Goal: Task Accomplishment & Management: Manage account settings

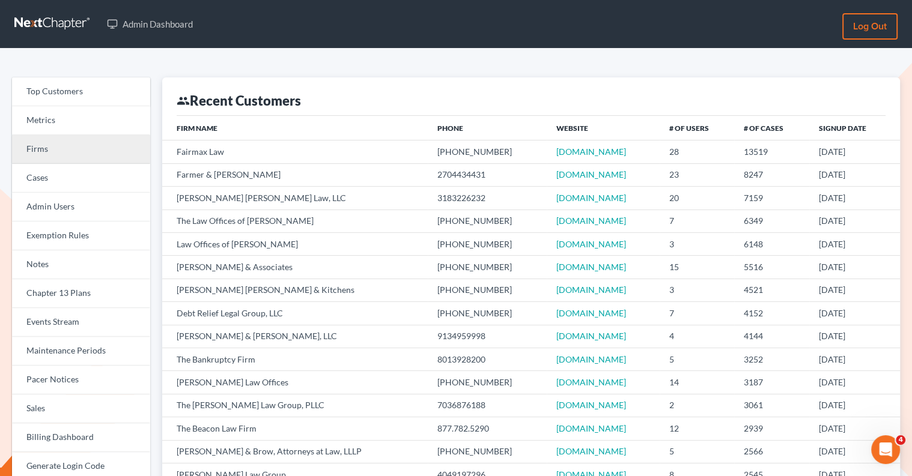
click at [76, 144] on link "Firms" at bounding box center [81, 149] width 138 height 29
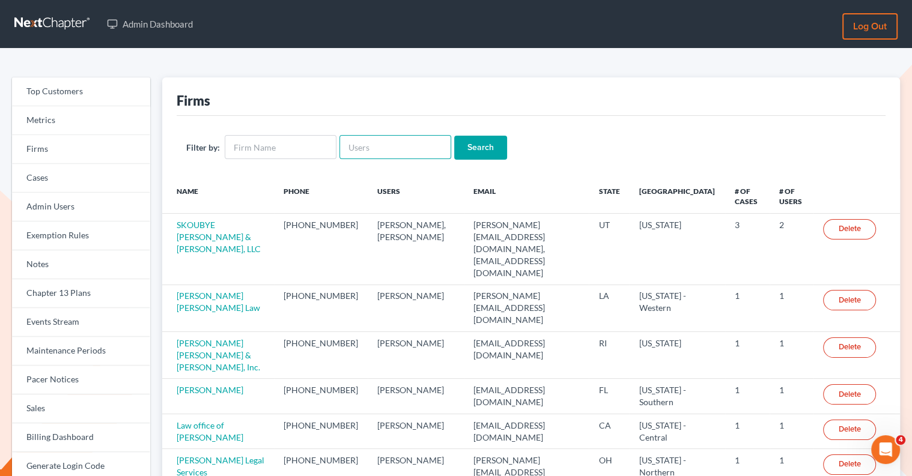
click at [386, 147] on input "text" at bounding box center [395, 147] width 112 height 24
paste input "[PERSON_NAME][EMAIL_ADDRESS][DOMAIN_NAME]"
type input "[PERSON_NAME][EMAIL_ADDRESS][DOMAIN_NAME]"
click at [485, 148] on input "Search" at bounding box center [480, 148] width 53 height 24
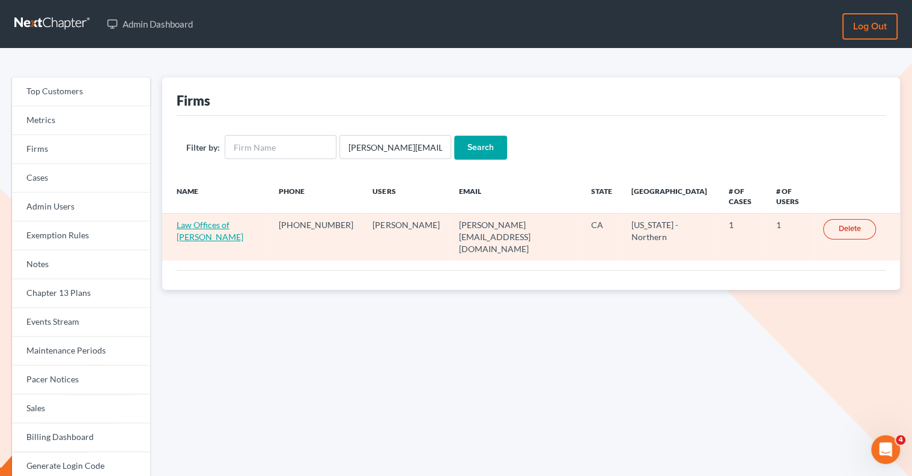
click at [243, 220] on link "Law Offices of [PERSON_NAME]" at bounding box center [210, 231] width 67 height 22
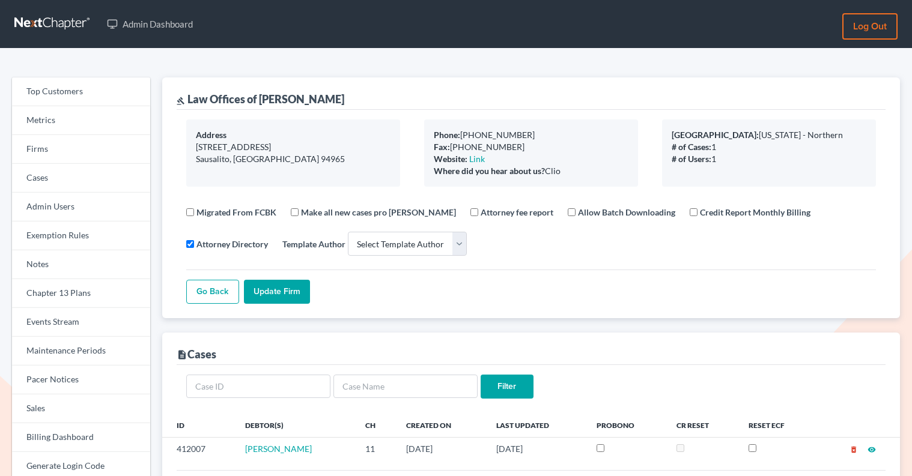
select select
click at [68, 160] on link "Firms" at bounding box center [81, 149] width 138 height 29
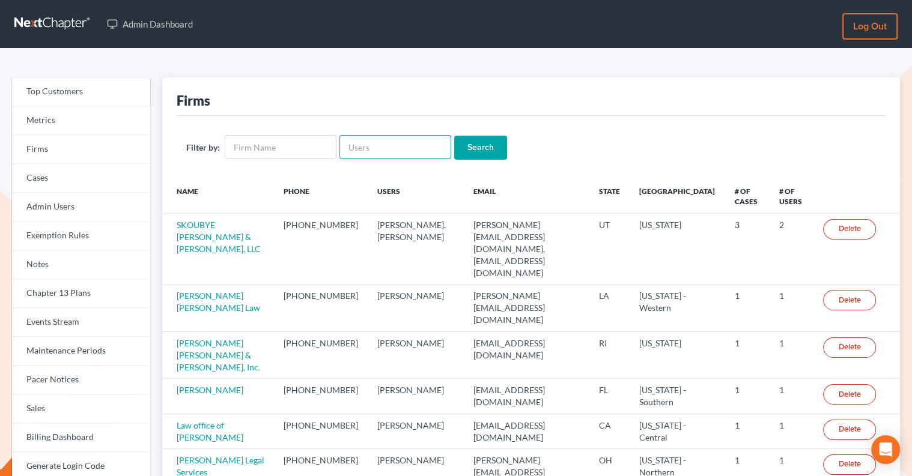
click at [384, 140] on input "text" at bounding box center [395, 147] width 112 height 24
paste input "[EMAIL_ADDRESS][PERSON_NAME][DOMAIN_NAME]"
type input "[EMAIL_ADDRESS][PERSON_NAME][DOMAIN_NAME]"
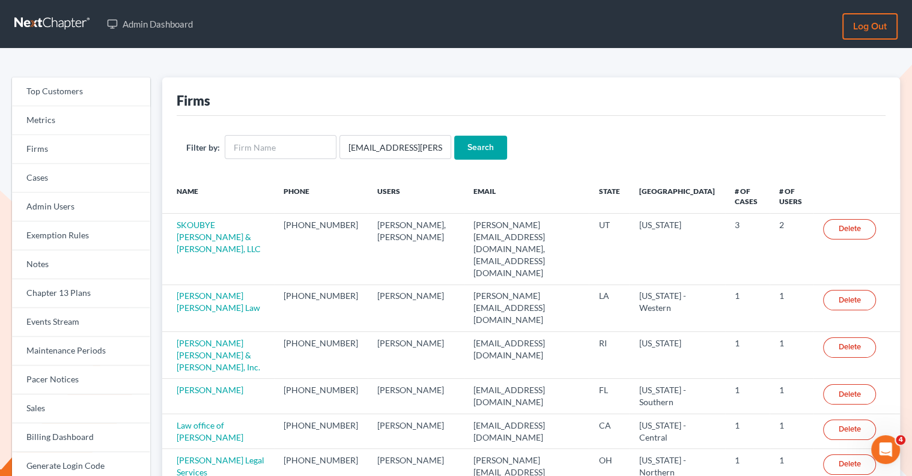
click at [474, 148] on input "Search" at bounding box center [480, 148] width 53 height 24
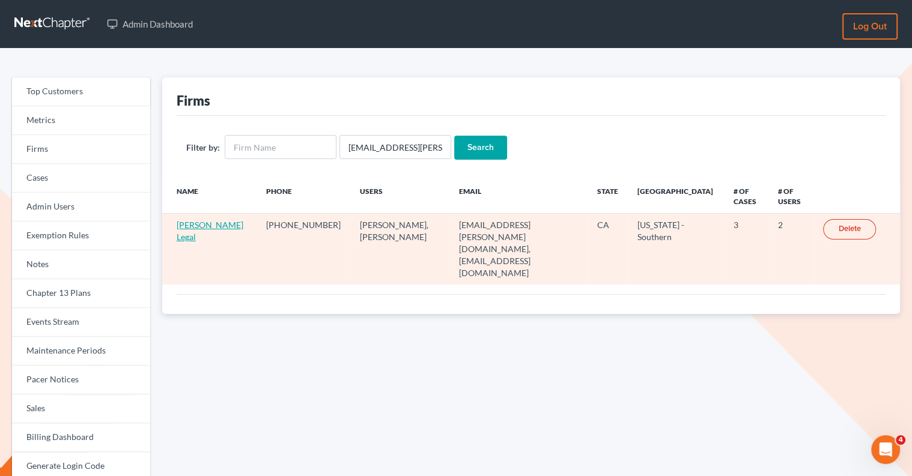
click at [189, 225] on link "[PERSON_NAME] Legal" at bounding box center [210, 231] width 67 height 22
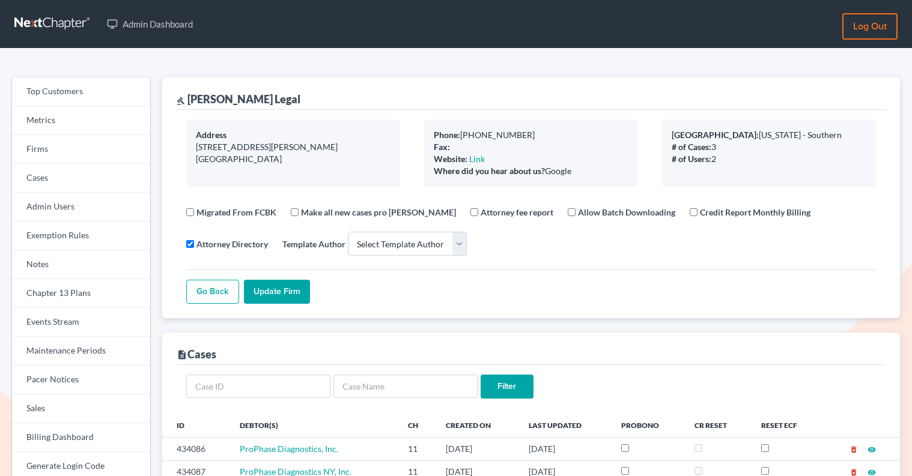
select select
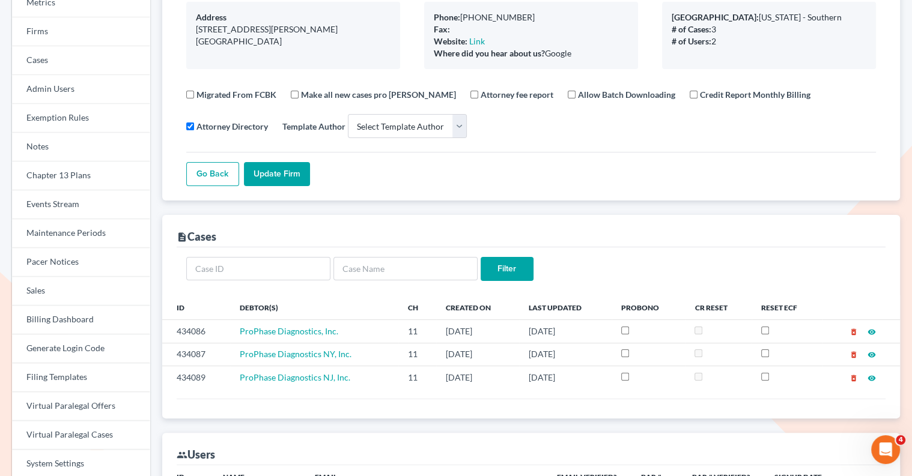
scroll to position [149, 0]
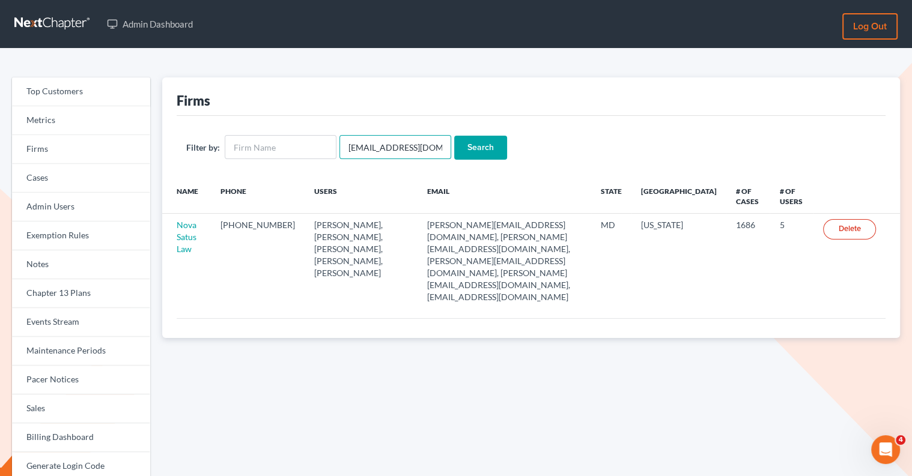
drag, startPoint x: 430, startPoint y: 146, endPoint x: 342, endPoint y: 142, distance: 87.2
click at [344, 143] on input "emabuena@gmail.com" at bounding box center [395, 147] width 112 height 24
paste input "ann@draperlaw"
type input "[PERSON_NAME][EMAIL_ADDRESS][DOMAIN_NAME]"
click at [476, 156] on input "Search" at bounding box center [480, 148] width 53 height 24
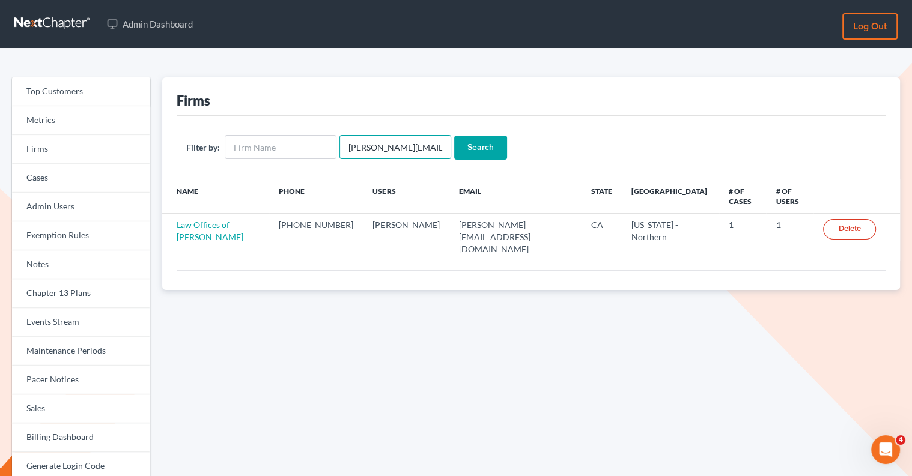
drag, startPoint x: 433, startPoint y: 145, endPoint x: 356, endPoint y: 145, distance: 76.9
click at [356, 145] on input "[PERSON_NAME][EMAIL_ADDRESS][DOMAIN_NAME]" at bounding box center [395, 147] width 112 height 24
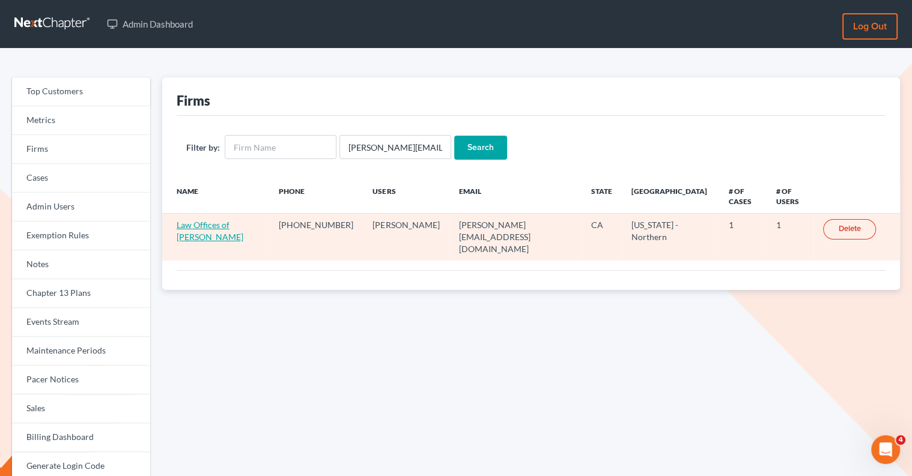
click at [243, 220] on link "Law Offices of [PERSON_NAME]" at bounding box center [210, 231] width 67 height 22
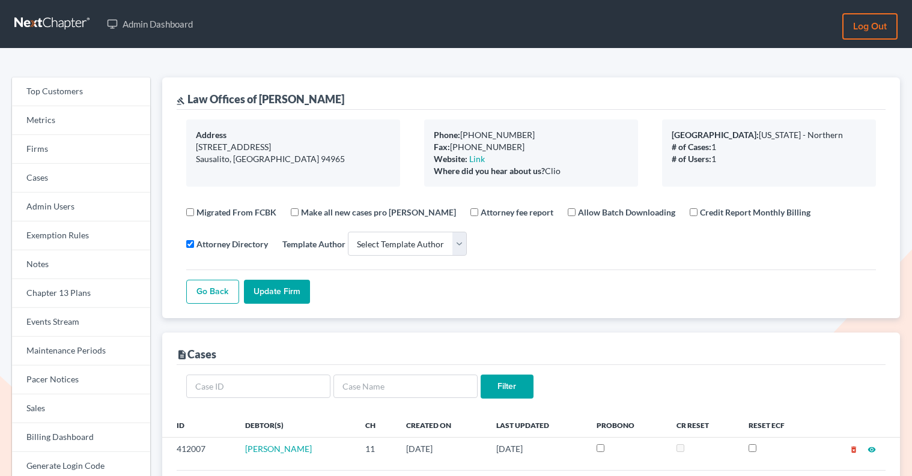
select select
